Goal: Transaction & Acquisition: Purchase product/service

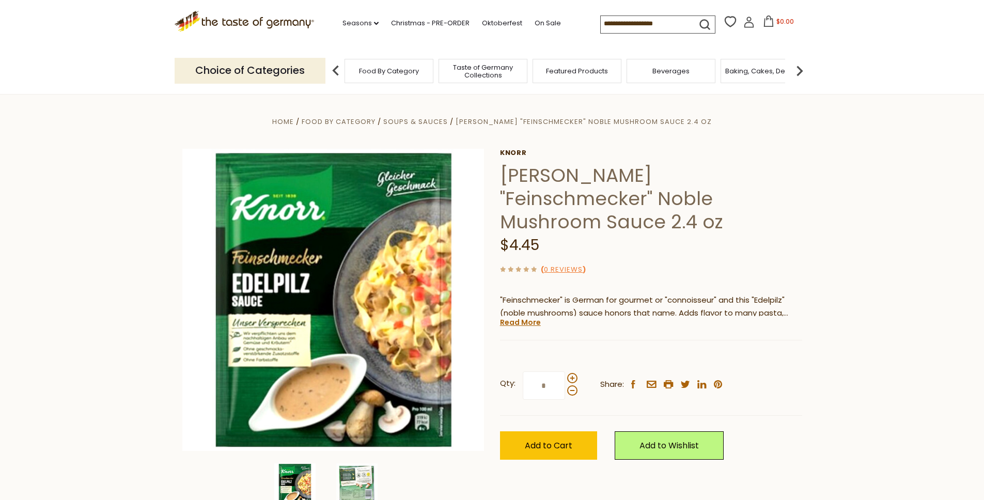
drag, startPoint x: 665, startPoint y: 202, endPoint x: 727, endPoint y: 211, distance: 62.7
click at [727, 211] on div "[PERSON_NAME] [PERSON_NAME] "Feinschmecker" Noble Mushroom Sauce 2.4 oz $4.45 (…" at bounding box center [651, 316] width 302 height 334
click at [729, 234] on div "$4.45" at bounding box center [651, 246] width 302 height 24
click at [521, 317] on link "Read More" at bounding box center [520, 322] width 41 height 10
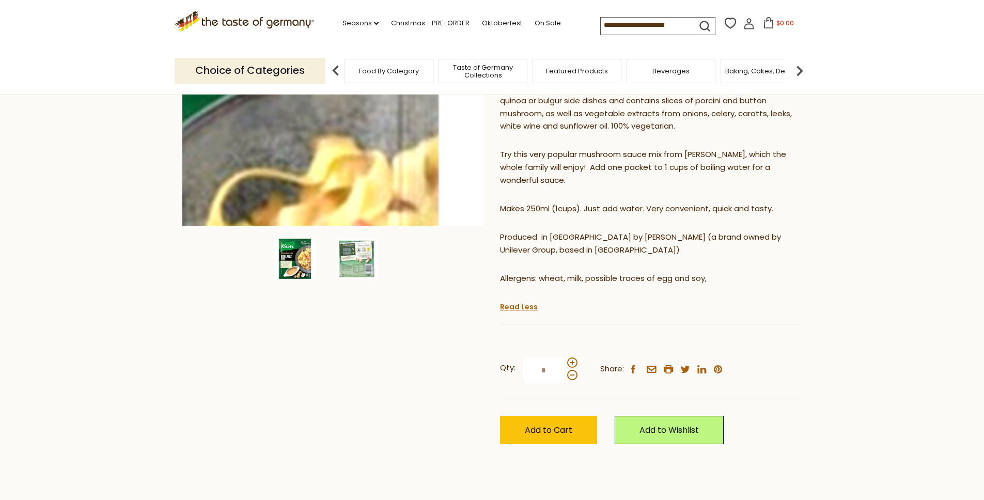
scroll to position [117, 0]
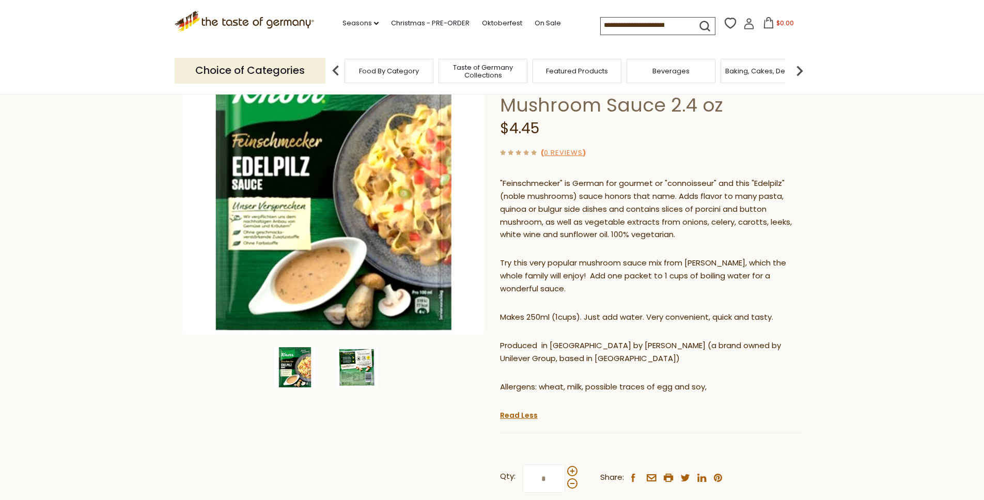
click at [358, 377] on img at bounding box center [356, 367] width 41 height 41
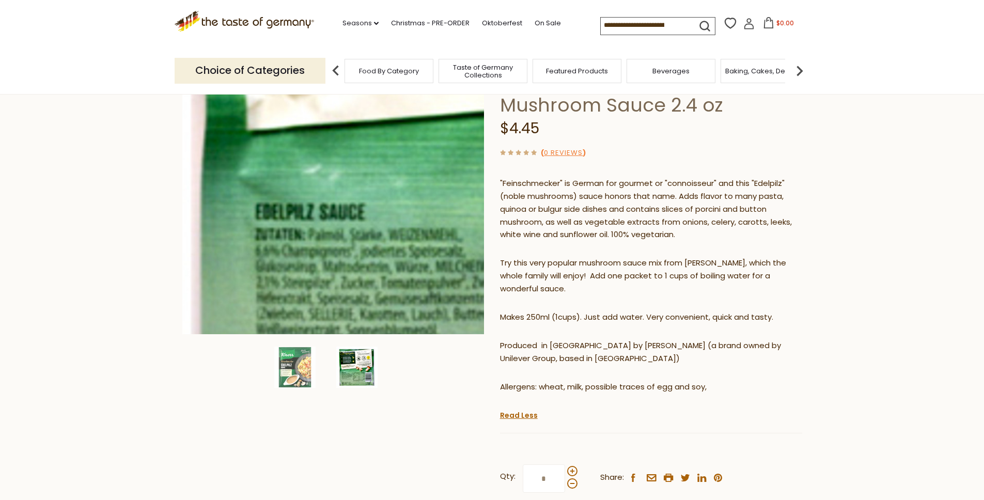
click at [274, 260] on img at bounding box center [333, 183] width 302 height 302
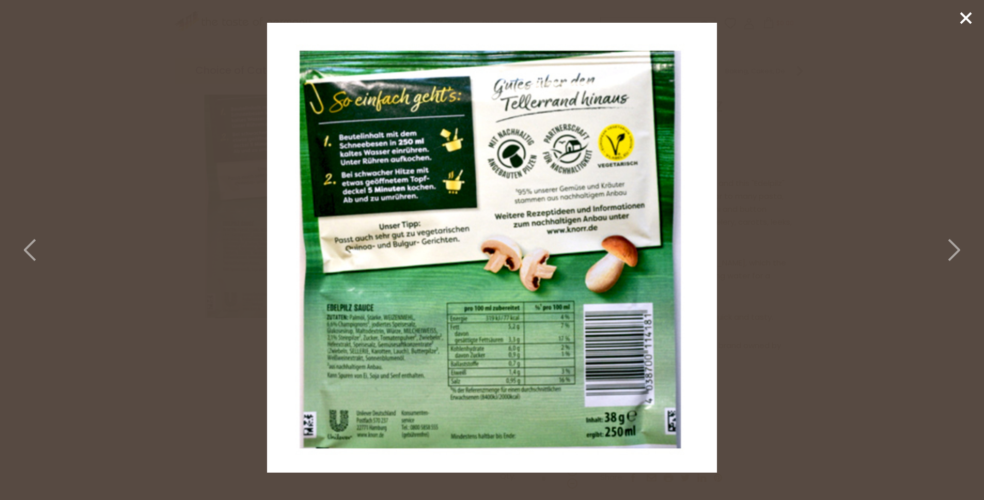
click at [121, 332] on div at bounding box center [492, 250] width 984 height 500
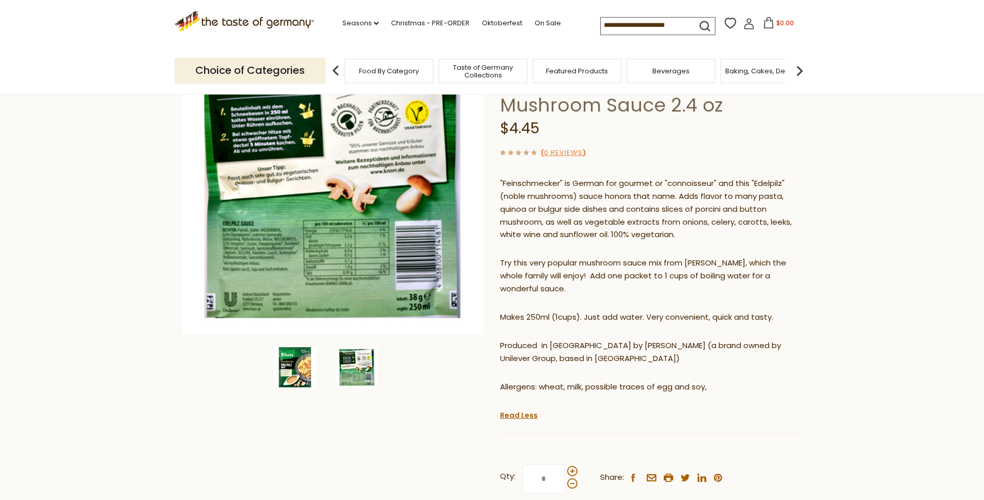
click at [307, 366] on img at bounding box center [294, 367] width 41 height 41
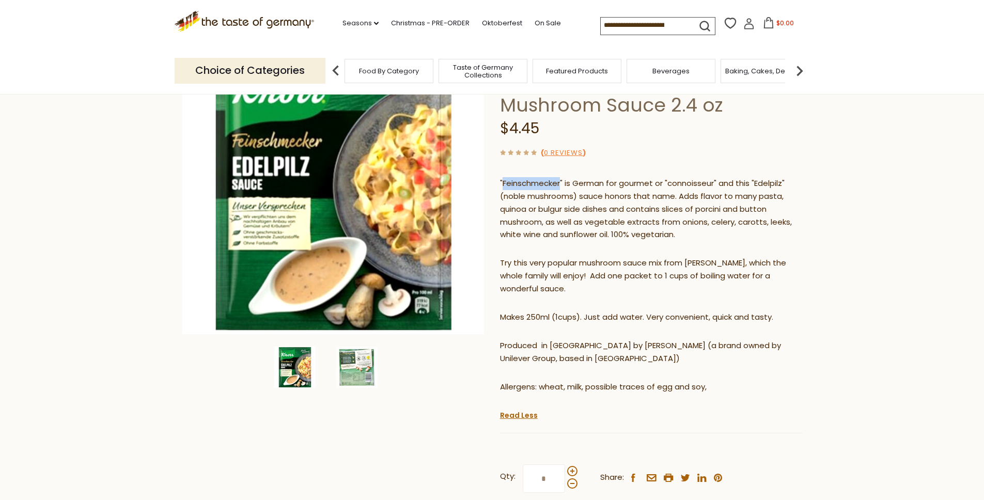
drag, startPoint x: 503, startPoint y: 161, endPoint x: 561, endPoint y: 161, distance: 57.9
click at [561, 177] on p ""Feinschmecker" is German for gourmet or "connoisseur" and this "Edelpilz" (nob…" at bounding box center [651, 209] width 302 height 65
copy p "Feinschmecker"
